Goal: Task Accomplishment & Management: Complete application form

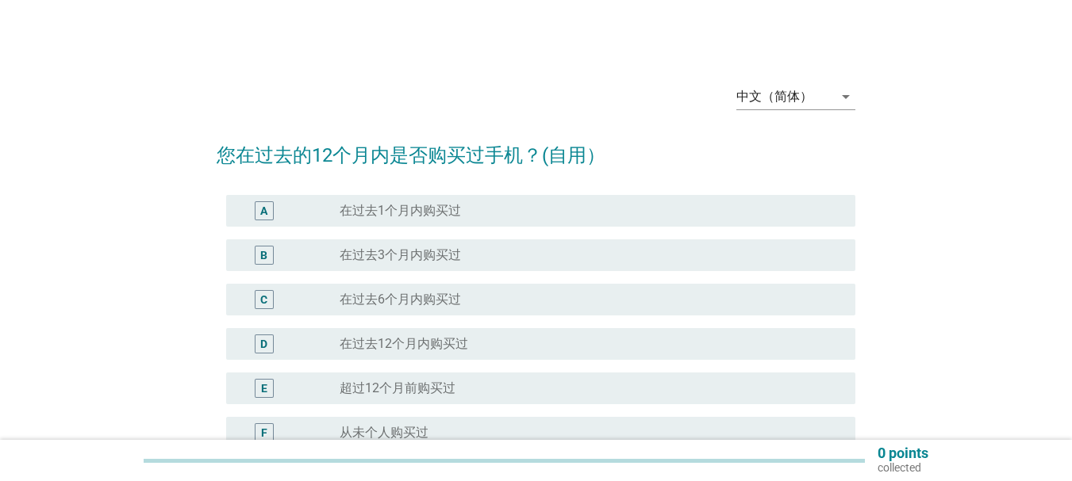
click at [797, 110] on div "中文（简体） arrow_drop_down" at bounding box center [795, 104] width 119 height 41
click at [801, 99] on div "中文（简体）" at bounding box center [774, 97] width 76 height 14
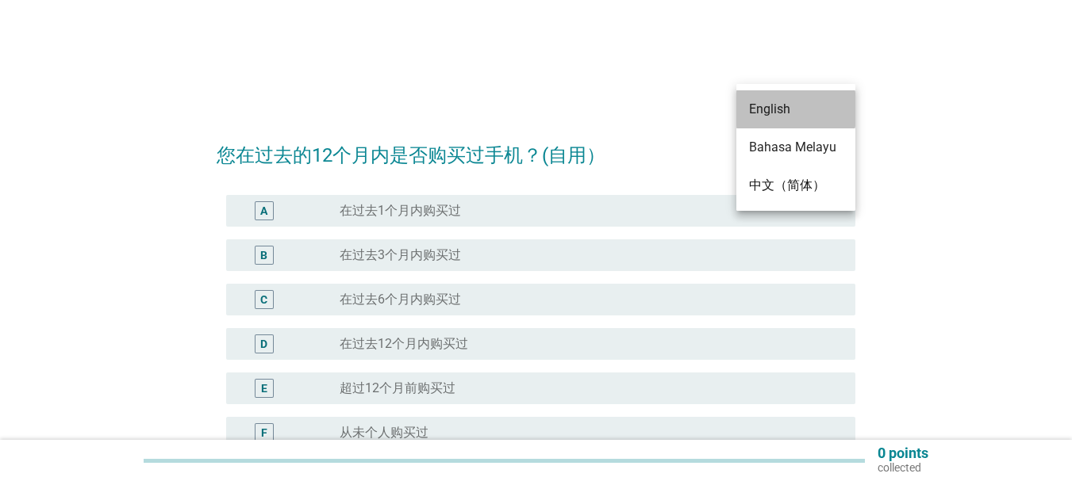
click at [792, 112] on div "English" at bounding box center [796, 109] width 94 height 19
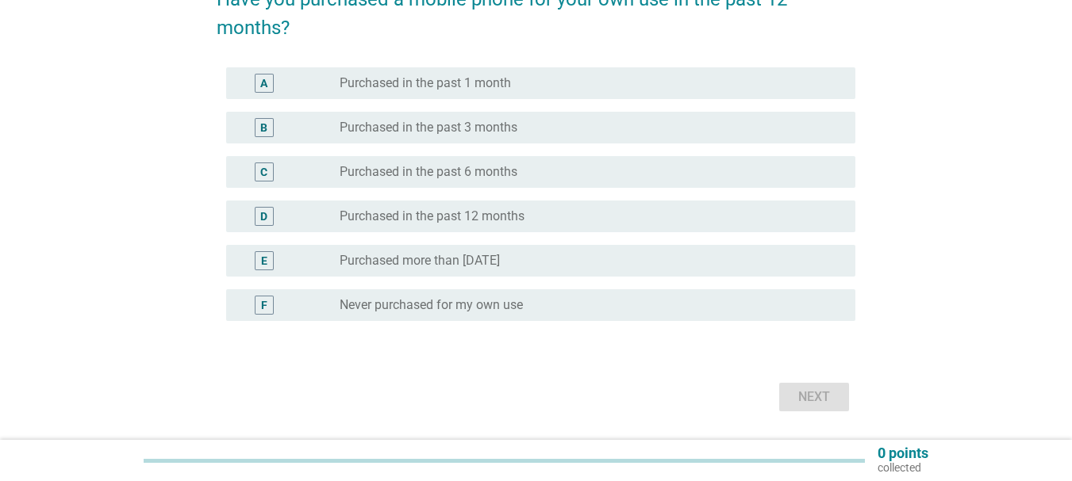
scroll to position [159, 0]
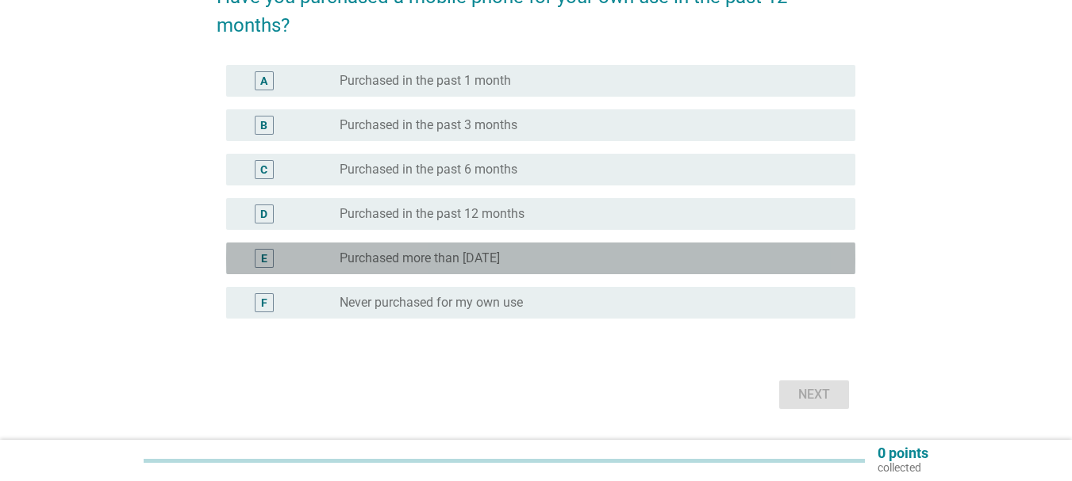
click at [593, 256] on div "radio_button_unchecked Purchased more than [DATE]" at bounding box center [584, 259] width 490 height 16
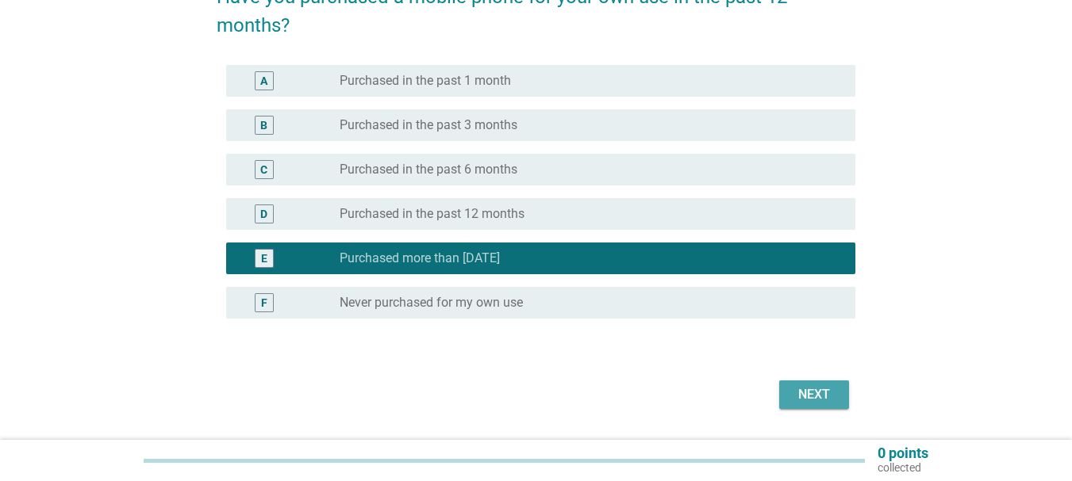
click at [802, 396] on div "Next" at bounding box center [814, 394] width 44 height 19
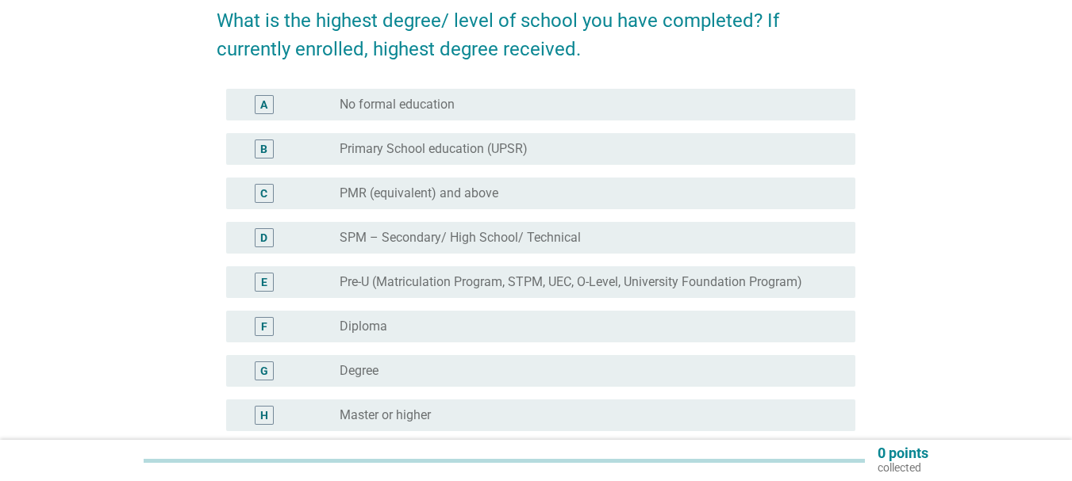
scroll to position [159, 0]
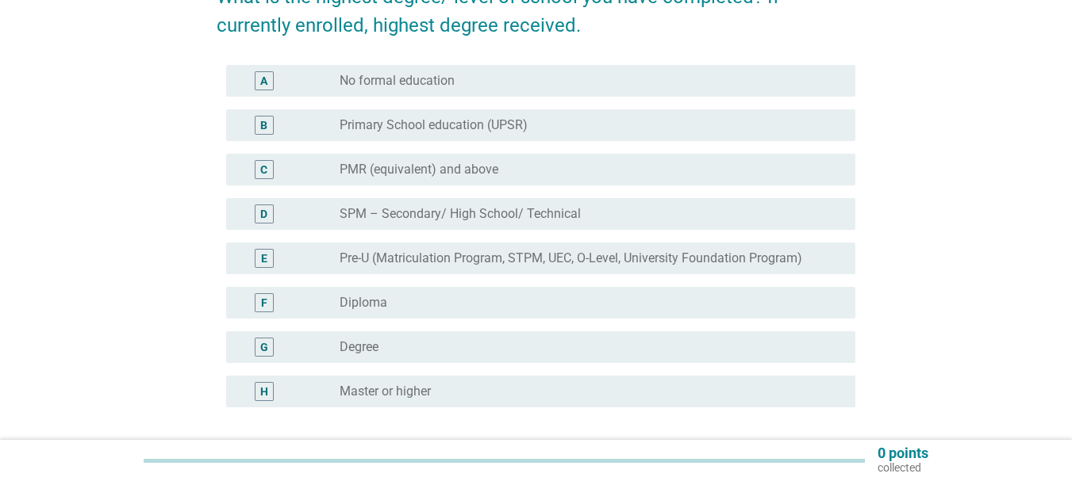
click at [434, 350] on div "radio_button_unchecked Degree" at bounding box center [584, 347] width 490 height 16
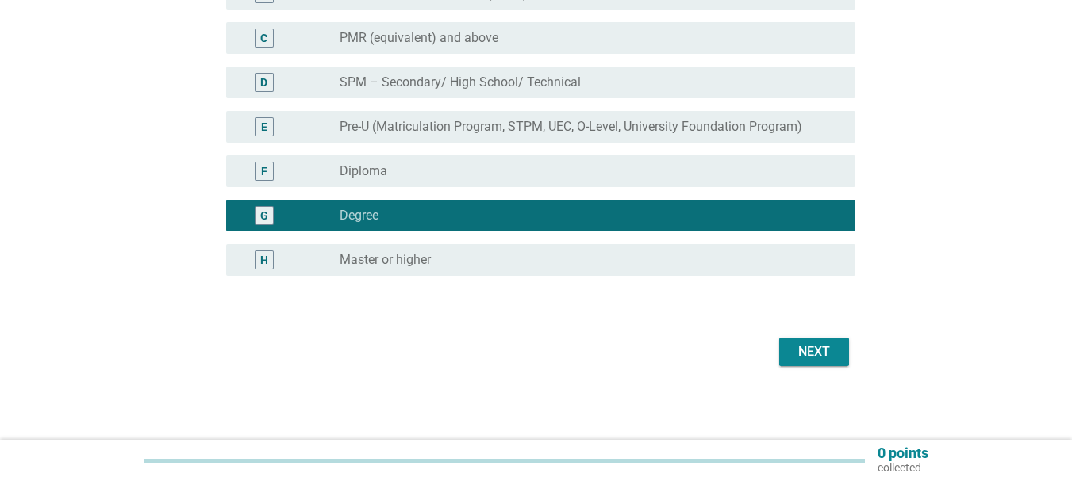
scroll to position [293, 0]
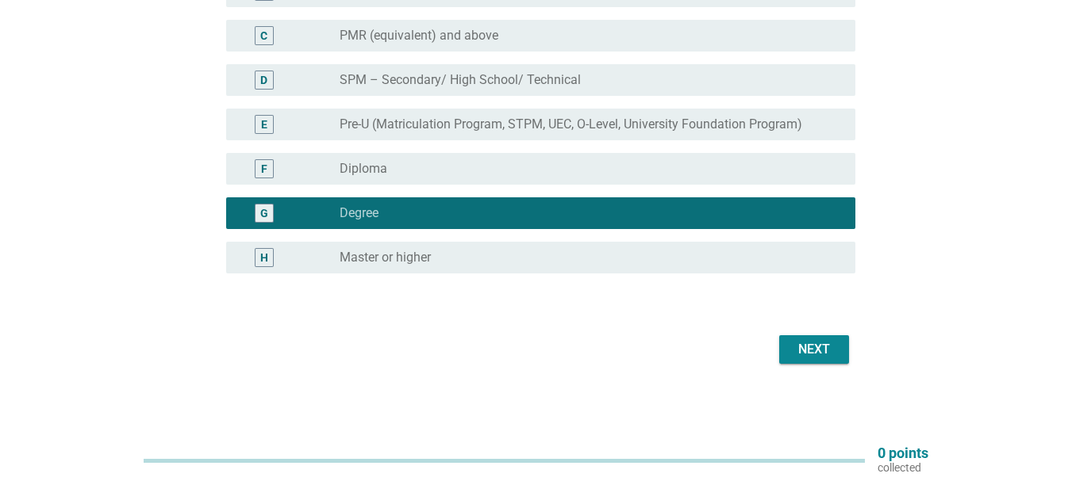
click at [807, 351] on div "Next" at bounding box center [814, 349] width 44 height 19
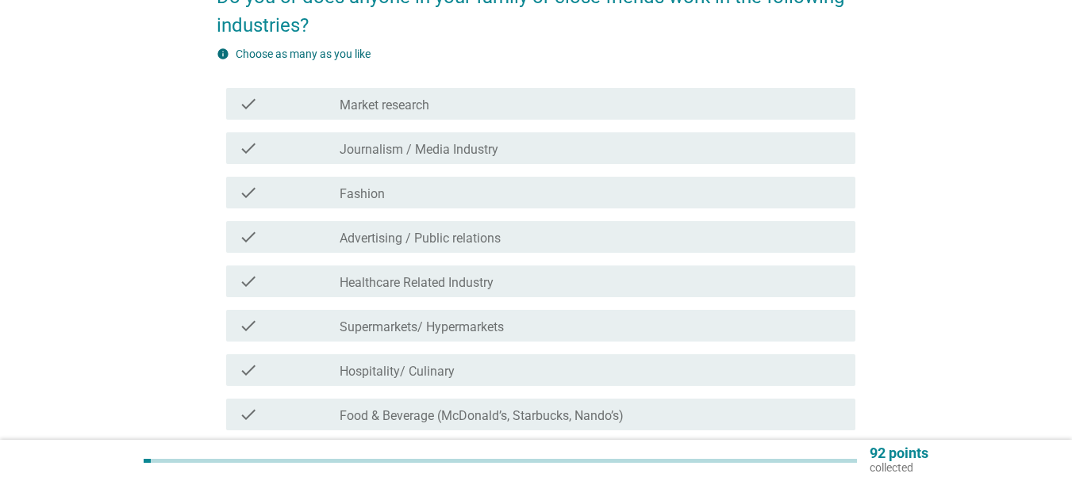
scroll to position [238, 0]
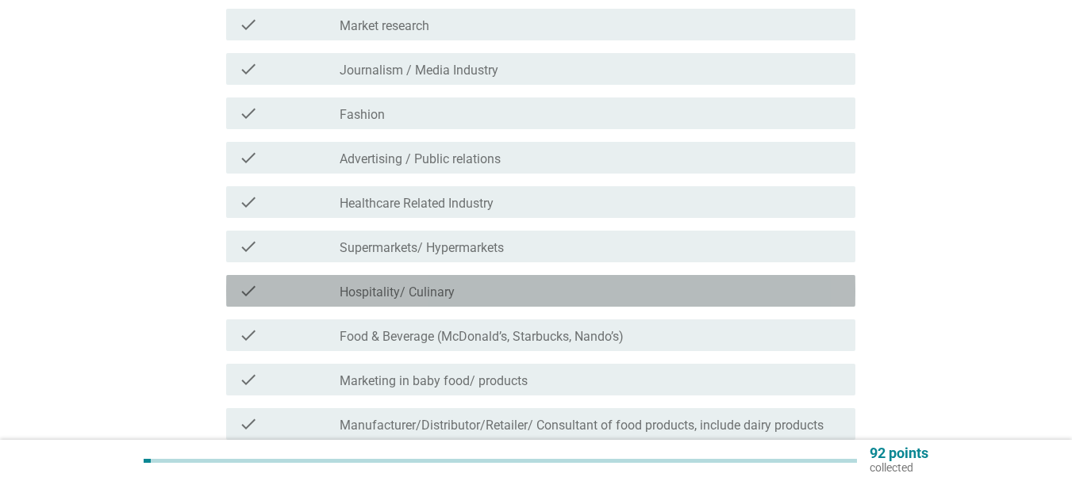
click at [558, 289] on div "check_box_outline_blank Hospitality/ Culinary" at bounding box center [590, 291] width 503 height 19
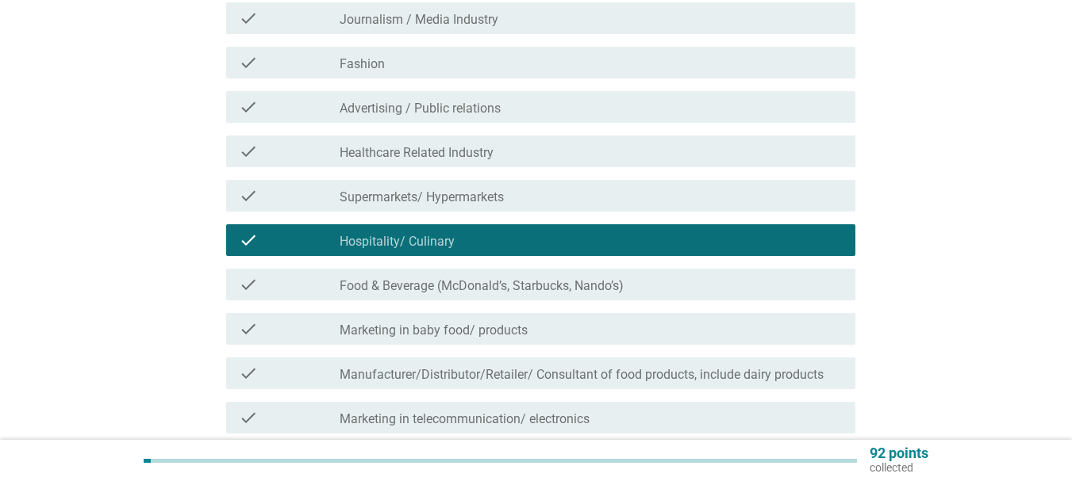
scroll to position [317, 0]
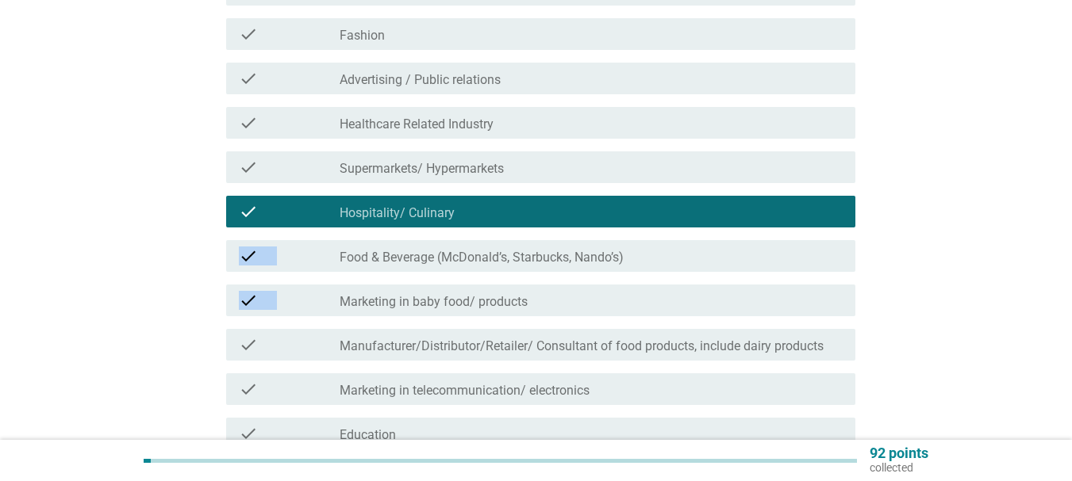
drag, startPoint x: 553, startPoint y: 291, endPoint x: 922, endPoint y: 190, distance: 383.3
click at [917, 194] on div "English arrow_drop_down Do you or does anyone in your family or close friends w…" at bounding box center [535, 162] width 995 height 842
click at [922, 190] on div "English arrow_drop_down Do you or does anyone in your family or close friends w…" at bounding box center [535, 162] width 995 height 842
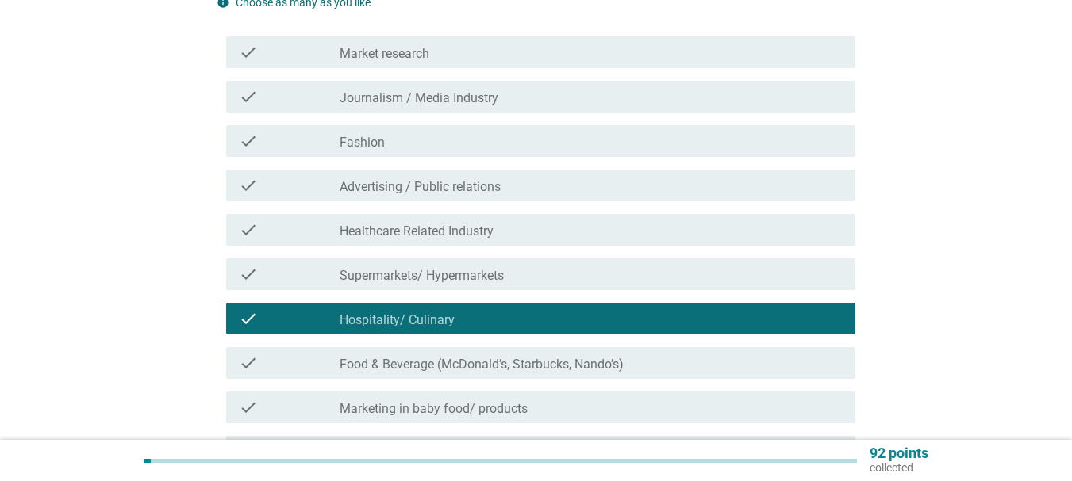
scroll to position [238, 0]
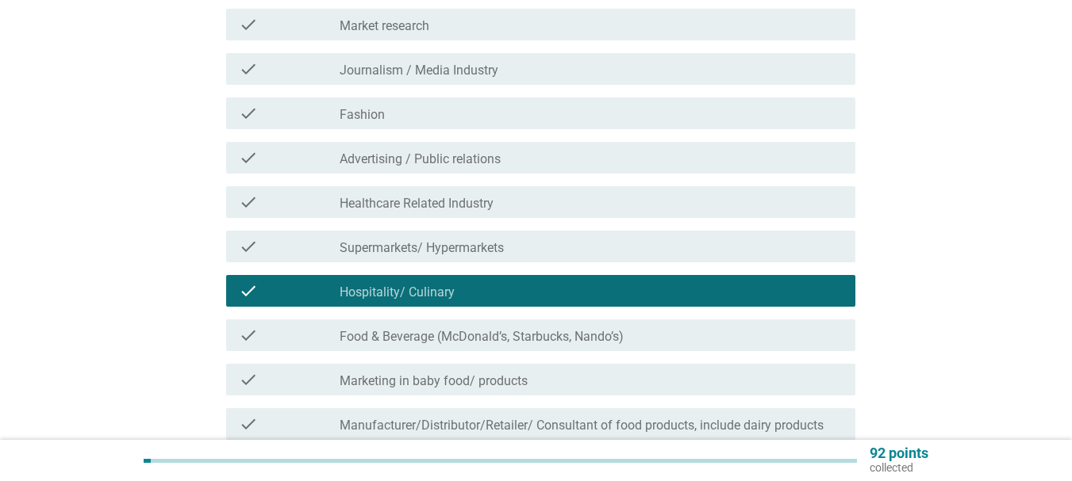
click at [565, 209] on div "check_box_outline_blank Healthcare Related Industry" at bounding box center [590, 202] width 503 height 19
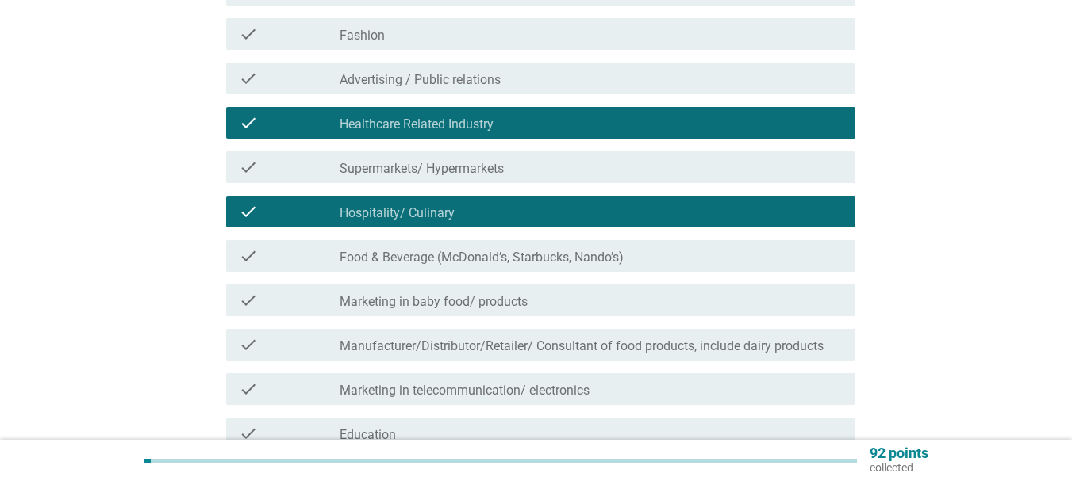
scroll to position [397, 0]
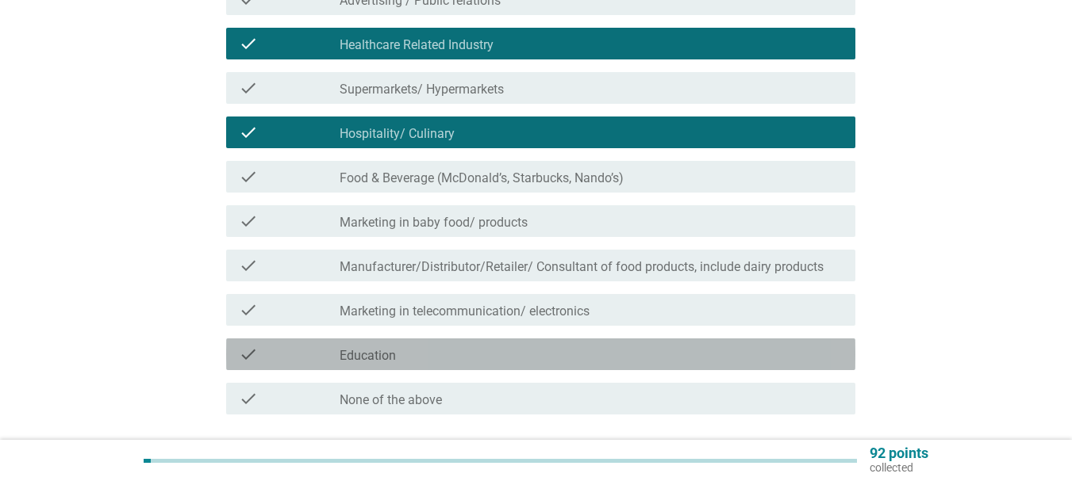
click at [467, 361] on div "check_box_outline_blank Education" at bounding box center [590, 354] width 503 height 19
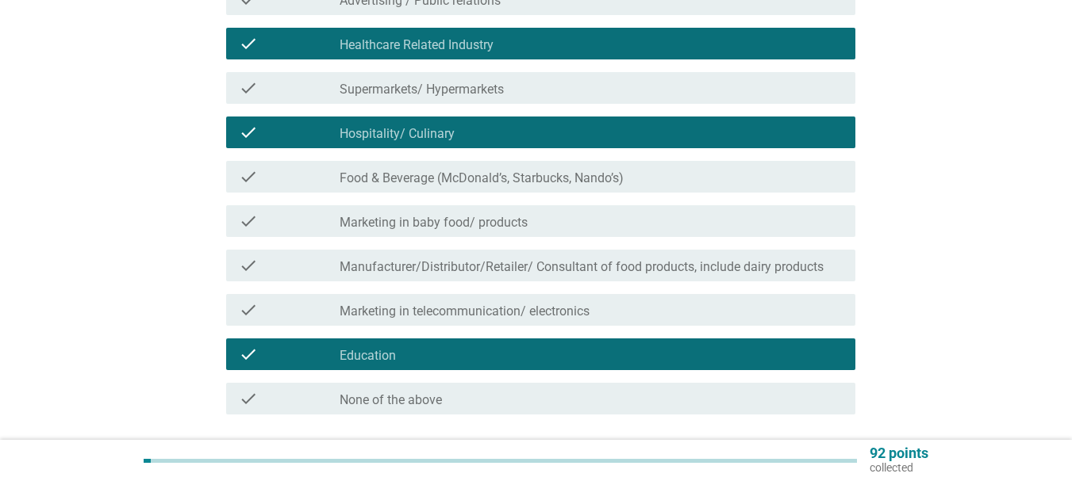
click at [470, 313] on label "Marketing in telecommunication/ electronics" at bounding box center [464, 312] width 250 height 16
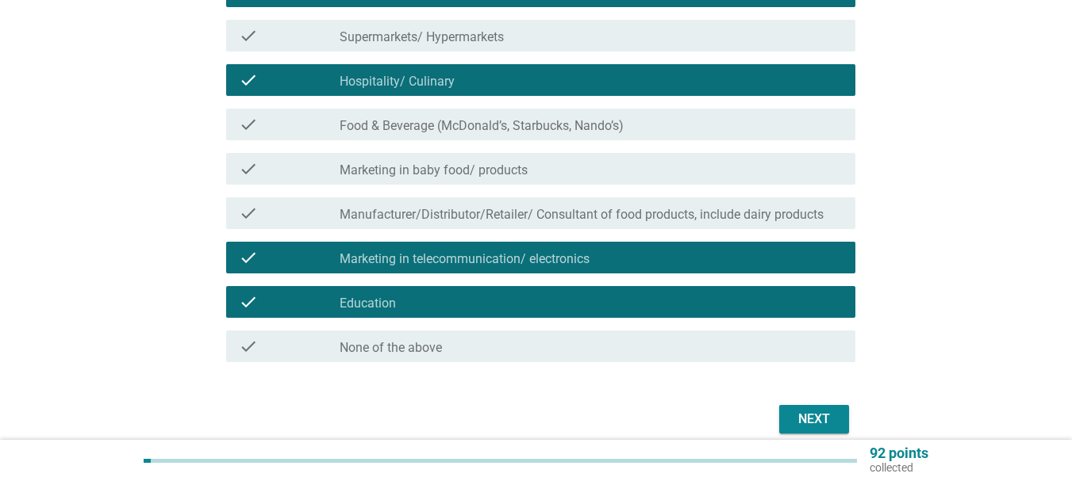
scroll to position [476, 0]
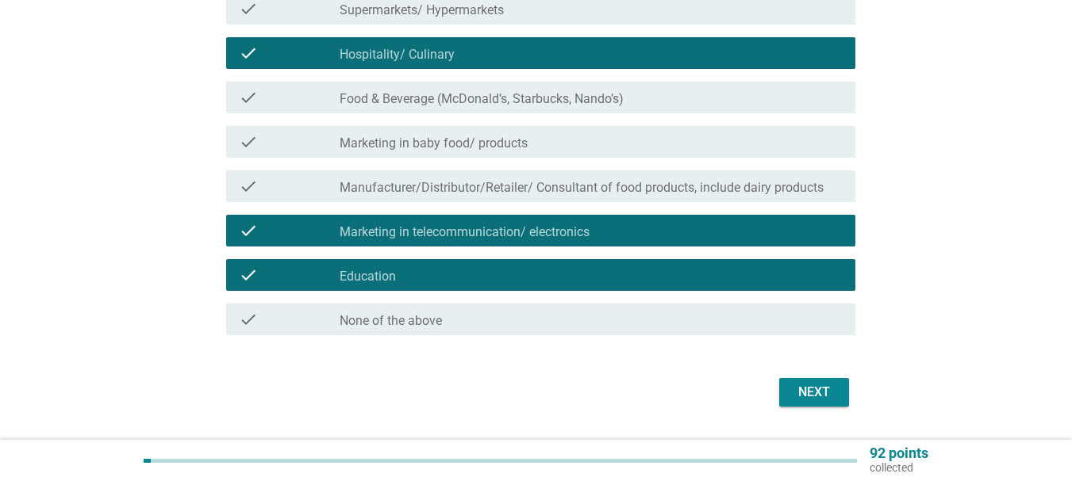
click at [826, 374] on div "Next" at bounding box center [536, 393] width 638 height 38
click at [826, 386] on div "Next" at bounding box center [814, 392] width 44 height 19
